Goal: Transaction & Acquisition: Purchase product/service

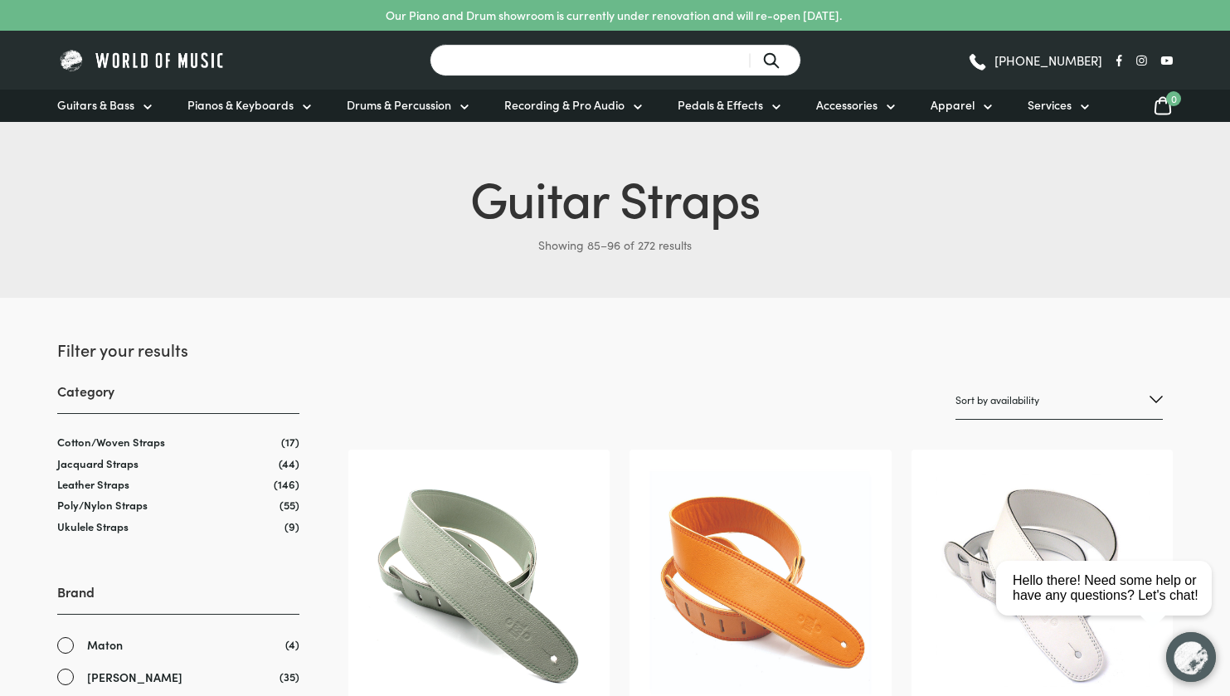
click at [548, 63] on input "Search for a product ..." at bounding box center [616, 60] width 372 height 32
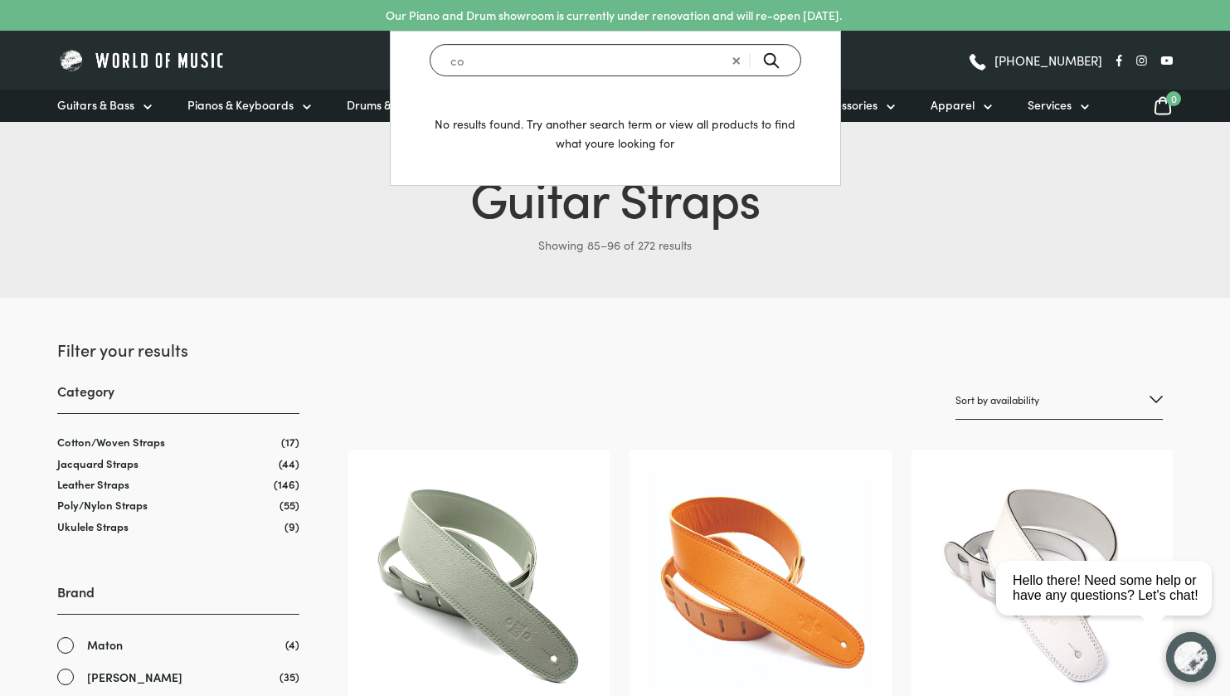
type input "c"
type input "long strap"
click at [394, 270] on div "Guitar Straps Filter & Sort products Showing 85–96 of 272 results" at bounding box center [615, 210] width 1230 height 176
click at [738, 51] on span "Clear" at bounding box center [737, 46] width 30 height 8
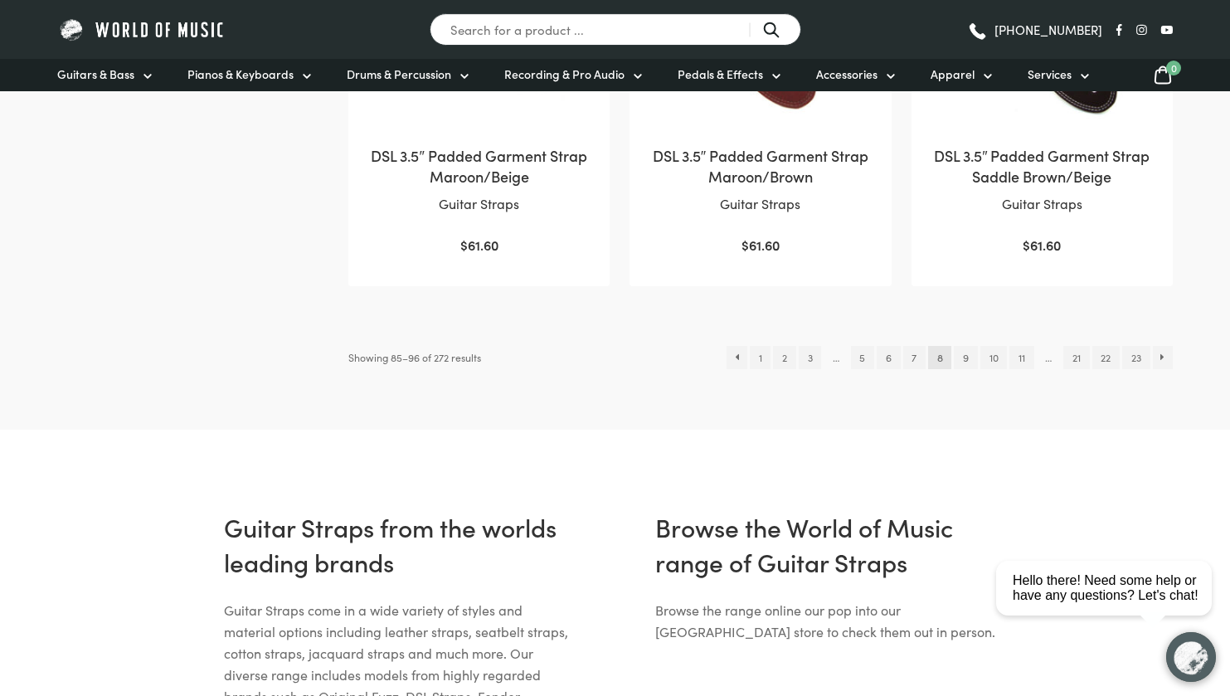
scroll to position [1834, 0]
click at [1163, 357] on link "→" at bounding box center [1163, 356] width 21 height 23
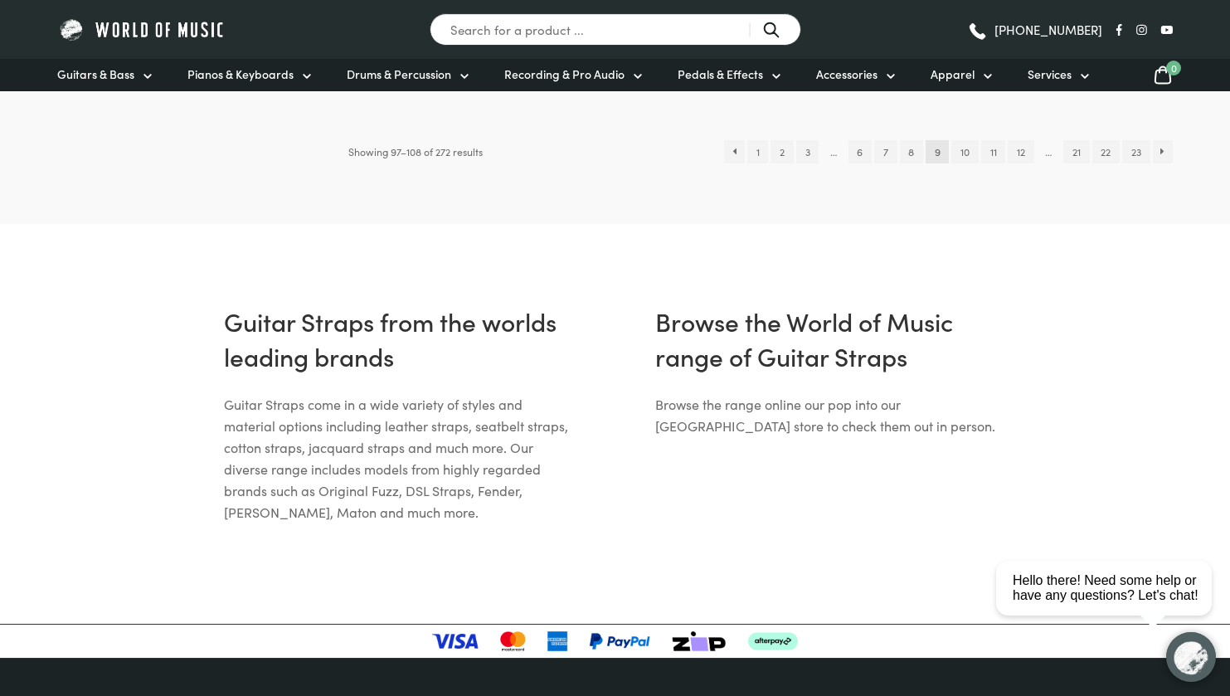
scroll to position [2040, 0]
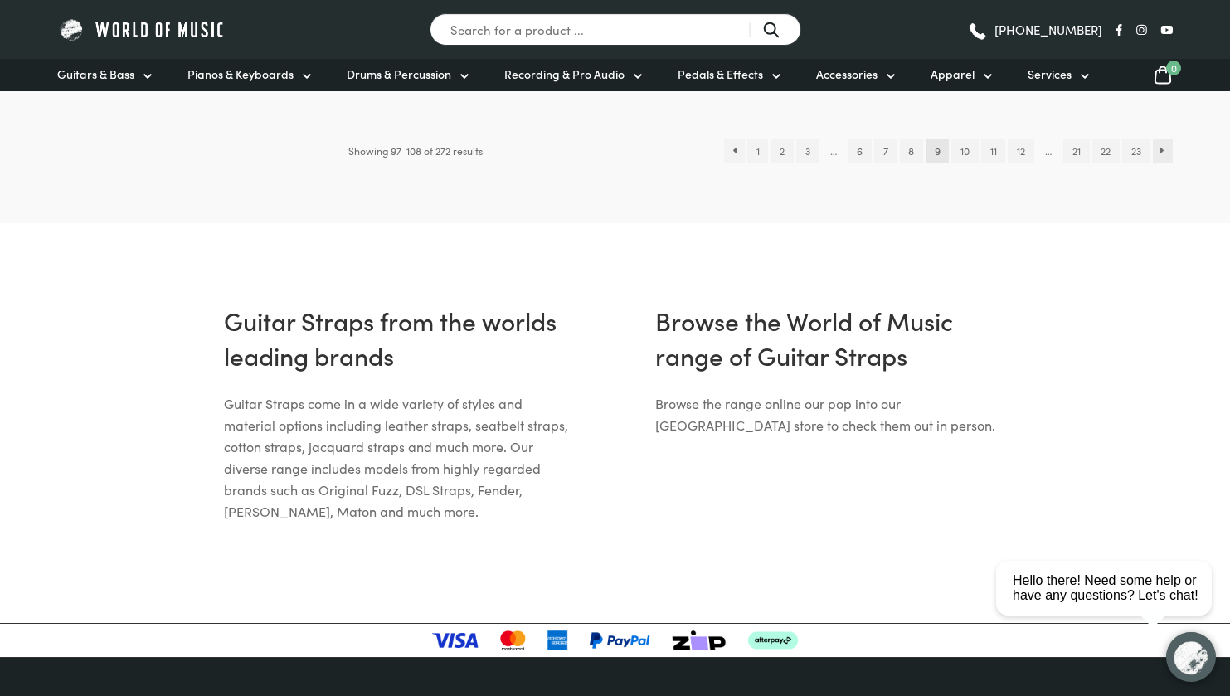
click at [1160, 148] on link "→" at bounding box center [1163, 150] width 21 height 23
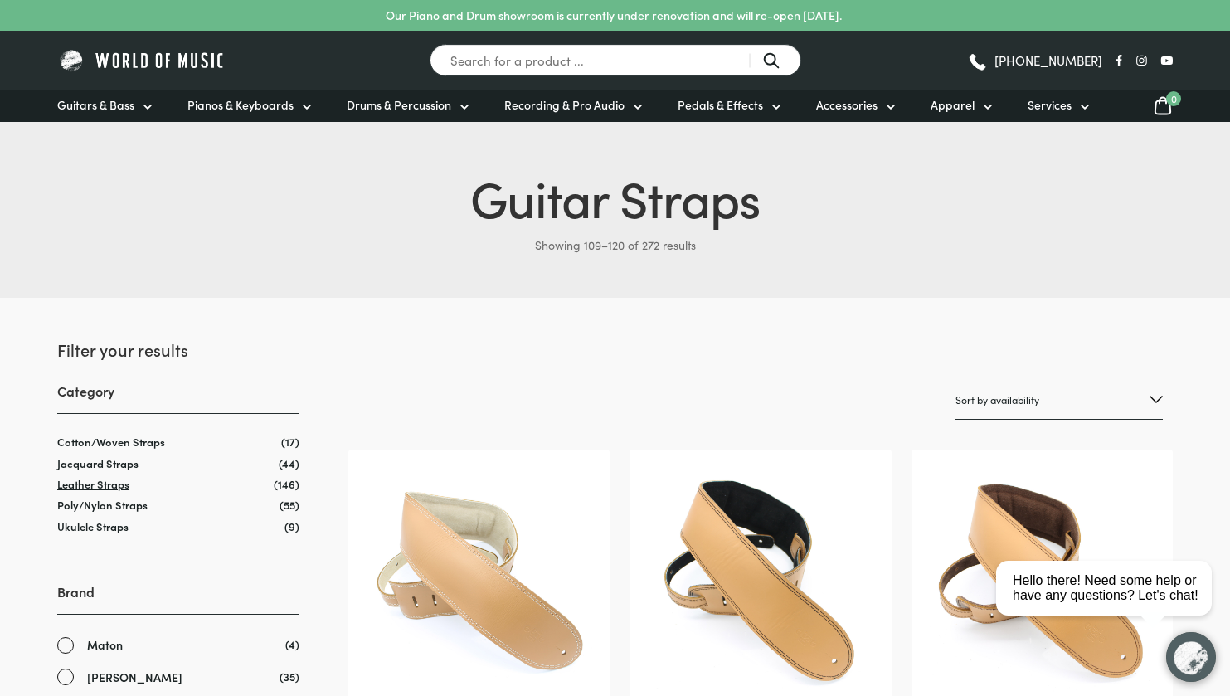
click at [114, 484] on link "Leather Straps" at bounding box center [93, 484] width 72 height 16
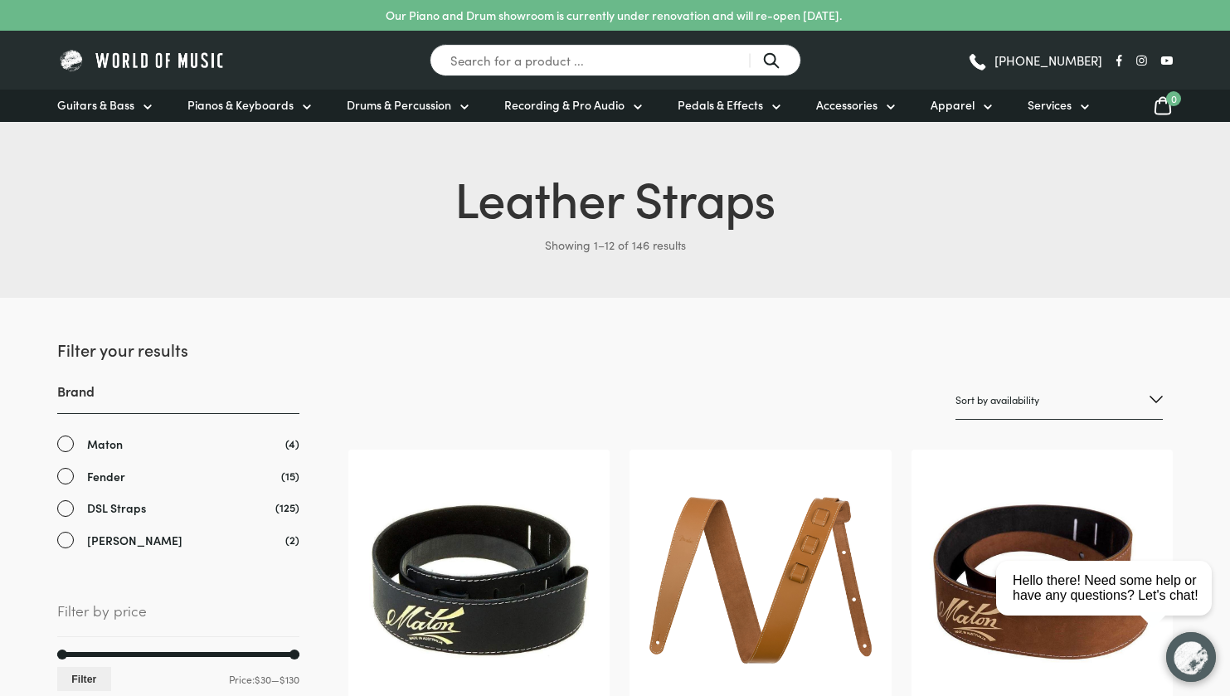
scroll to position [4, 0]
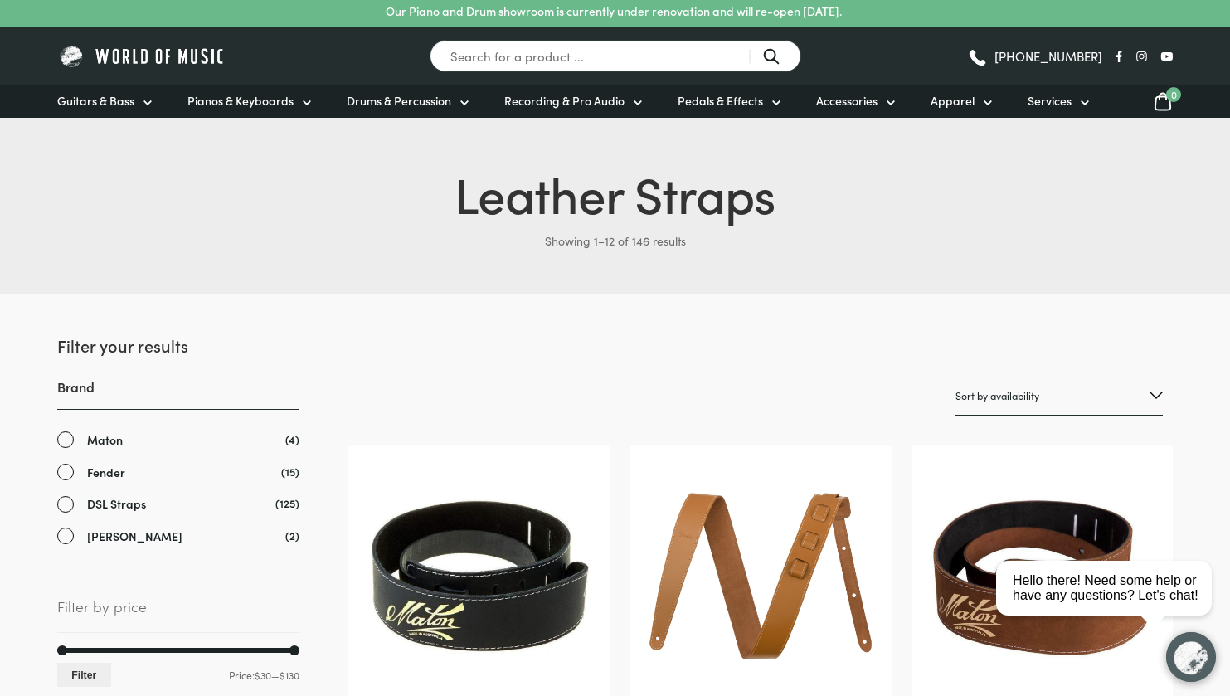
click at [63, 469] on link "Fender" at bounding box center [178, 472] width 242 height 19
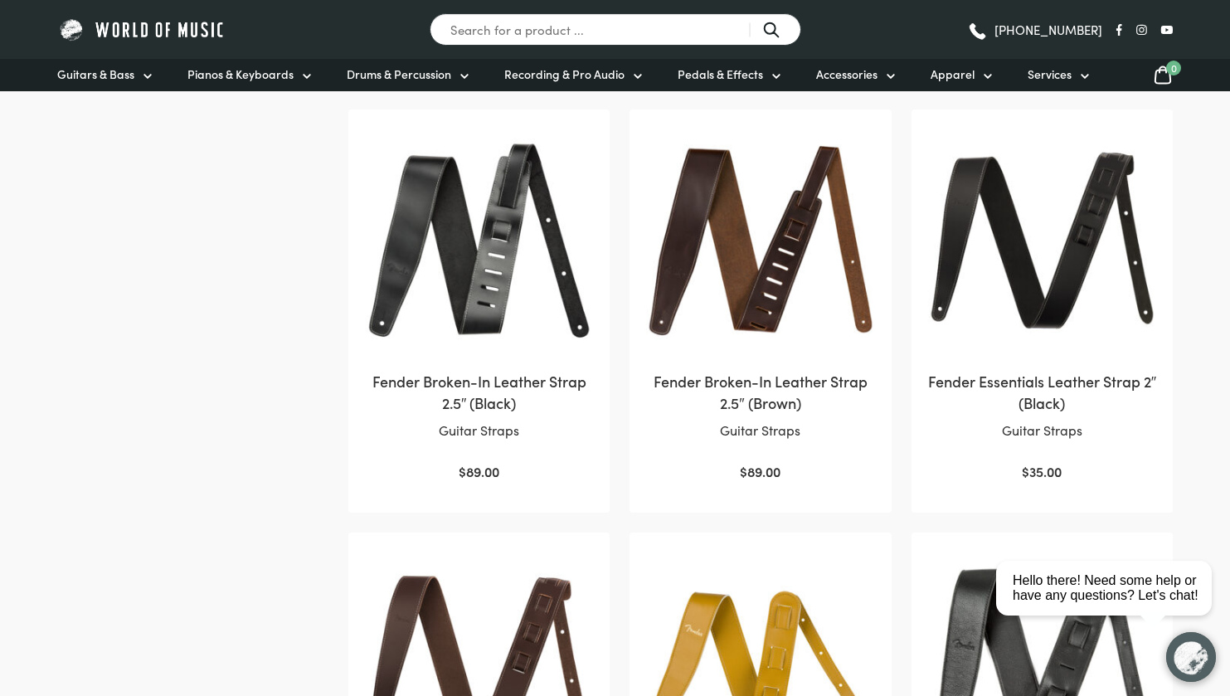
scroll to position [761, 0]
click at [958, 219] on img at bounding box center [1042, 241] width 228 height 228
